Goal: Task Accomplishment & Management: Manage account settings

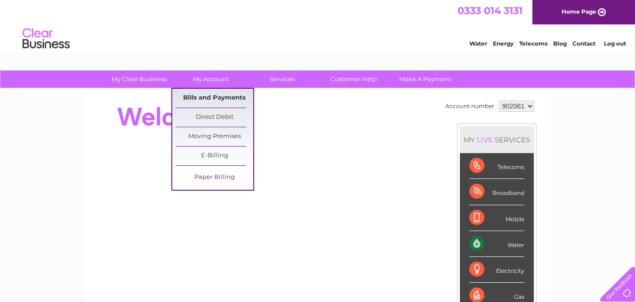
click at [215, 95] on link "Bills and Payments" at bounding box center [214, 98] width 78 height 19
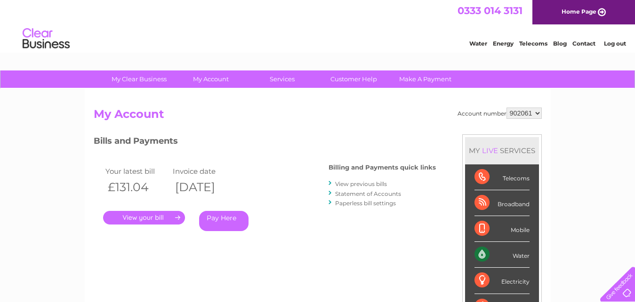
click at [160, 219] on link "." at bounding box center [144, 218] width 82 height 14
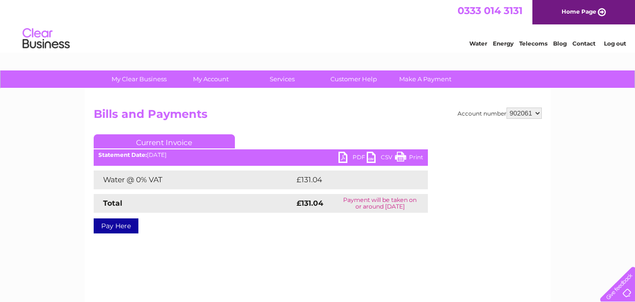
click at [341, 153] on link "PDF" at bounding box center [352, 159] width 28 height 14
